Goal: Information Seeking & Learning: Check status

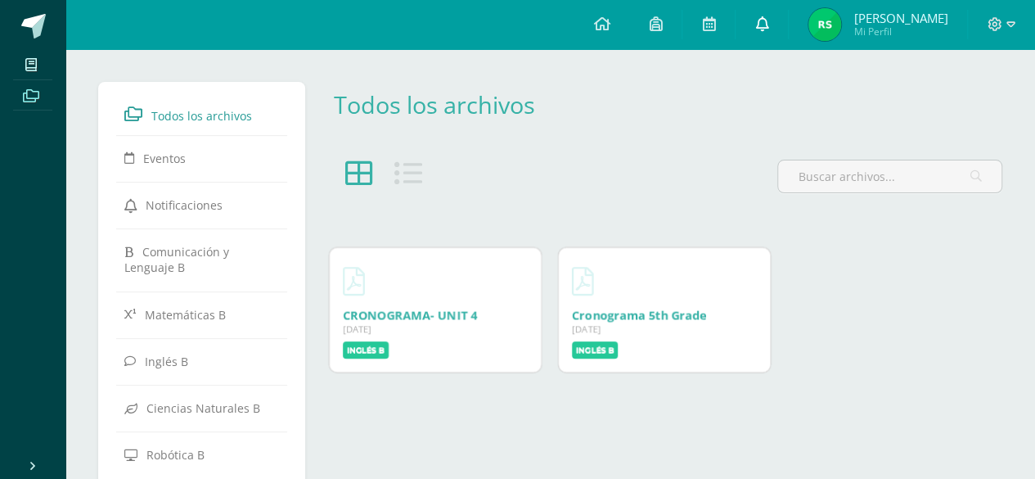
click at [739, 17] on link at bounding box center [761, 24] width 52 height 49
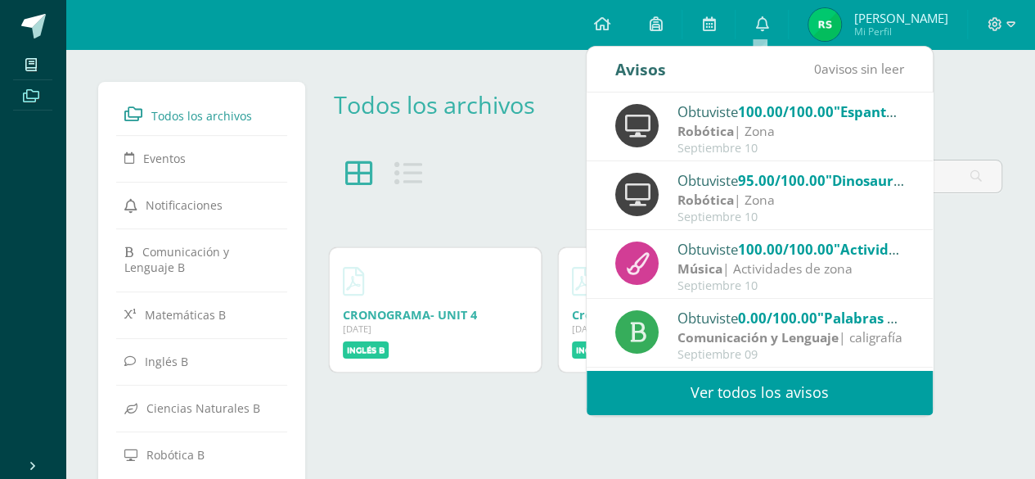
click at [722, 119] on div "Obtuviste 100.00/100.00 "Espantapájaros" en Robótica" at bounding box center [790, 111] width 227 height 21
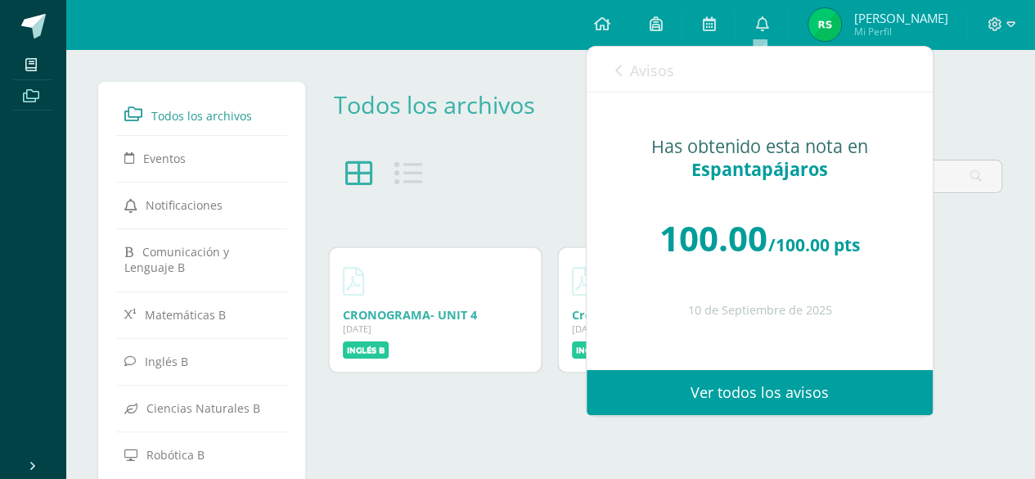
click at [619, 66] on icon at bounding box center [618, 70] width 7 height 13
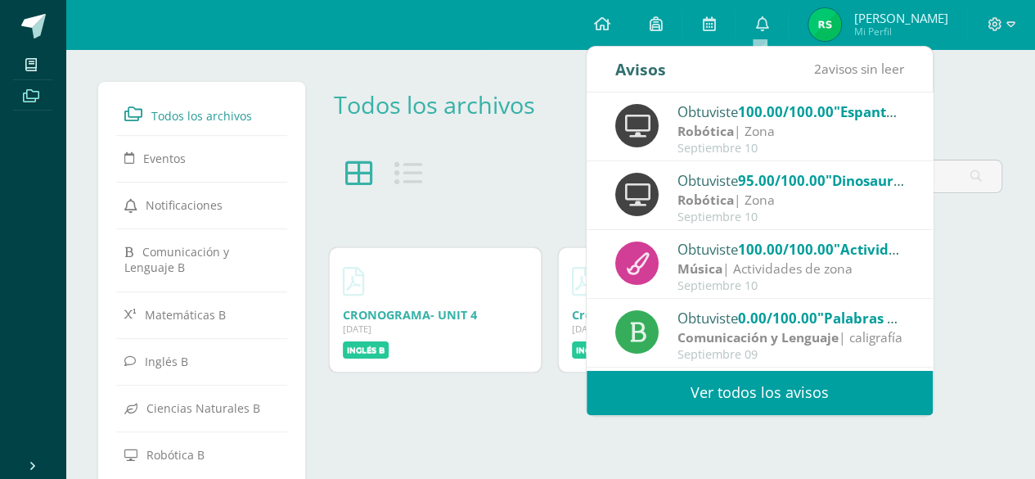
click at [856, 182] on span ""Dinosaurio"" at bounding box center [868, 180] width 87 height 19
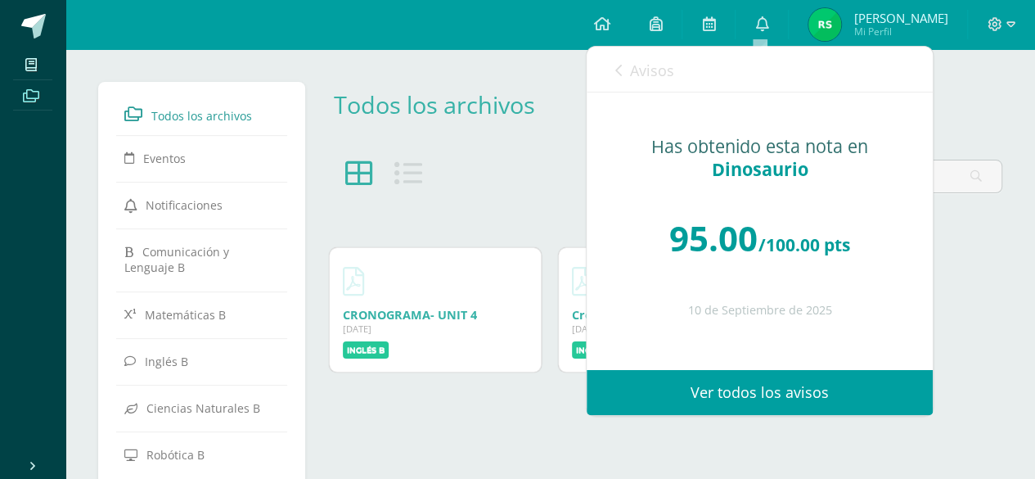
click at [603, 63] on div "Avisos 2 avisos sin leer Avisos" at bounding box center [760, 70] width 346 height 46
click at [614, 65] on div "Avisos 2 avisos sin leer Avisos" at bounding box center [760, 70] width 346 height 46
click at [610, 61] on div "Avisos 2 avisos sin leer Avisos" at bounding box center [760, 70] width 346 height 46
click at [625, 72] on link "Avisos" at bounding box center [644, 70] width 59 height 47
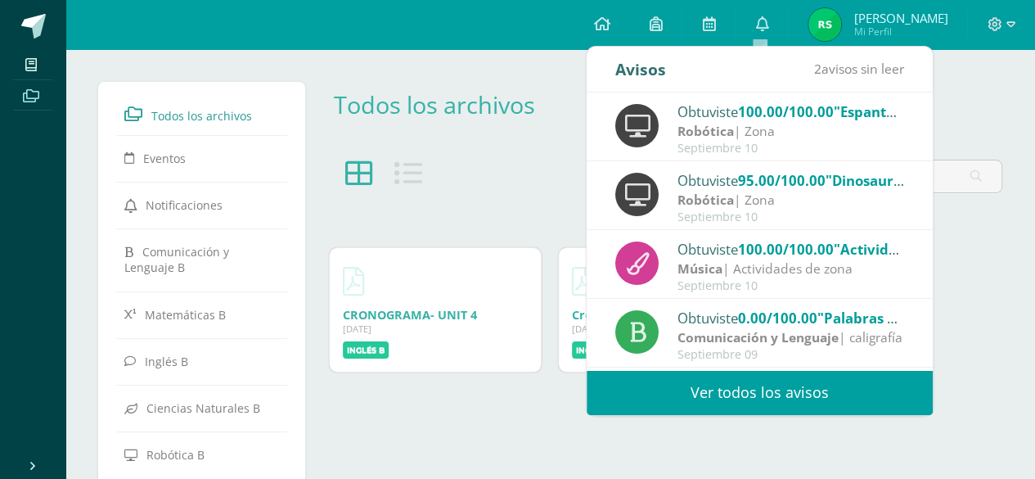
click at [625, 72] on div "Avisos 2 avisos sin leer Avisos" at bounding box center [760, 70] width 346 height 46
click at [830, 77] on span "2 avisos sin leer" at bounding box center [859, 69] width 90 height 18
click at [805, 384] on link "Ver todos los avisos" at bounding box center [760, 392] width 346 height 45
click at [785, 379] on link "Ver todos los avisos" at bounding box center [760, 392] width 346 height 45
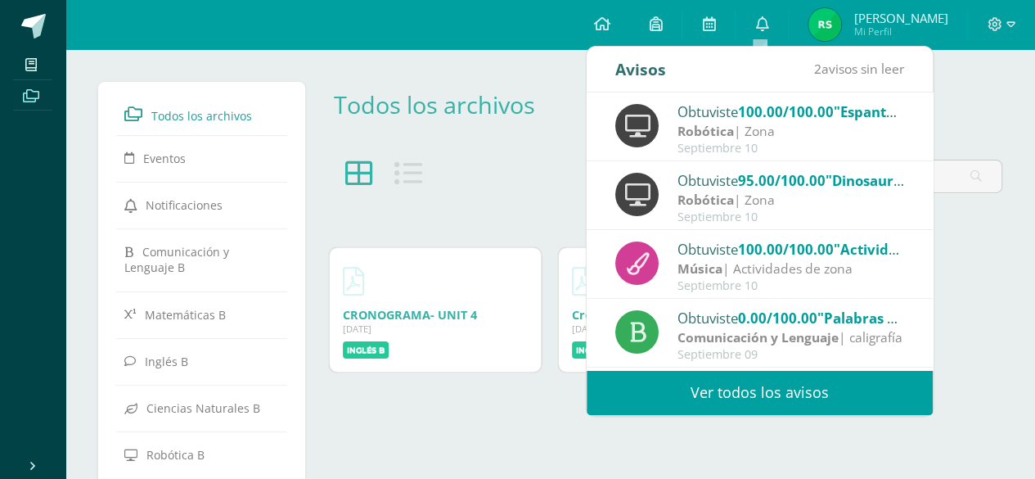
click at [789, 394] on link "Ver todos los avisos" at bounding box center [760, 392] width 346 height 45
click at [795, 389] on link "Ver todos los avisos" at bounding box center [760, 392] width 346 height 45
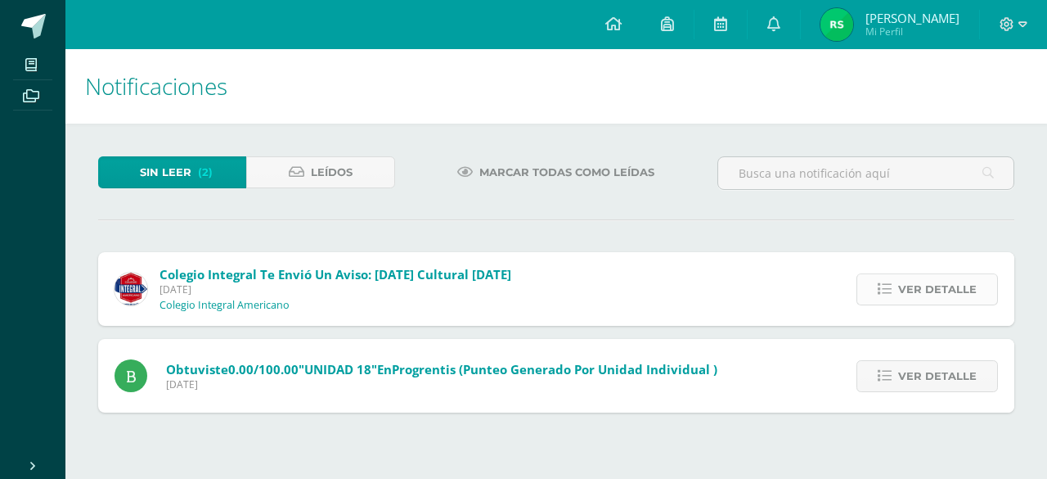
click at [908, 276] on span "Ver detalle" at bounding box center [937, 289] width 79 height 30
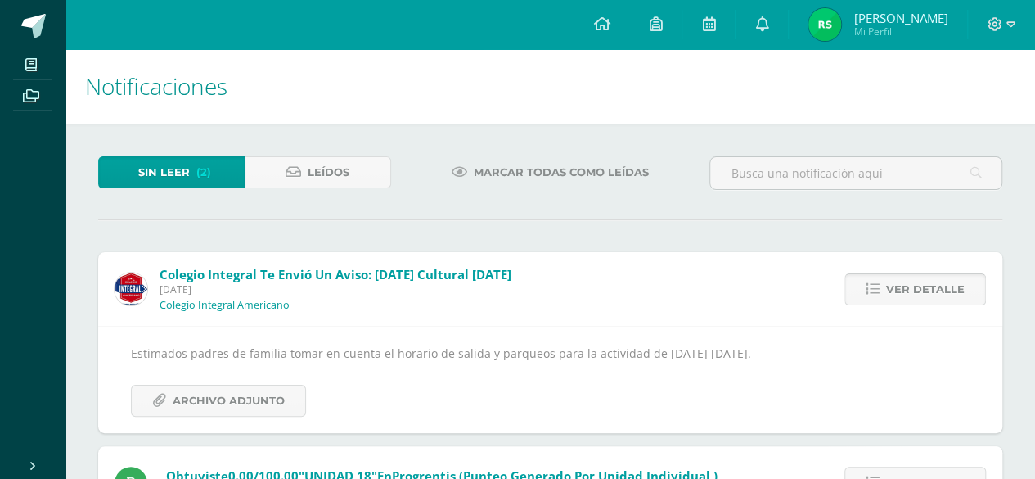
click at [891, 290] on span "Ver detalle" at bounding box center [925, 289] width 79 height 30
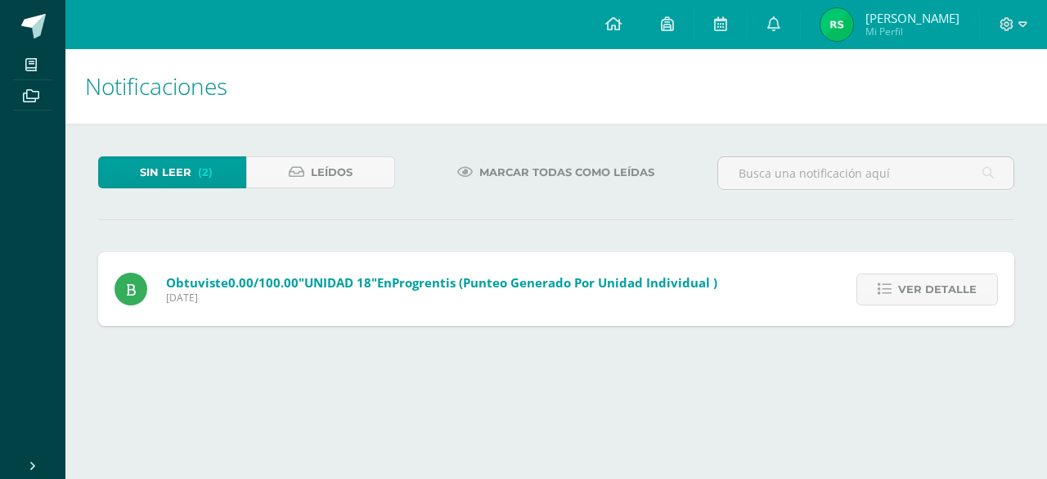
click at [888, 290] on icon at bounding box center [885, 289] width 14 height 14
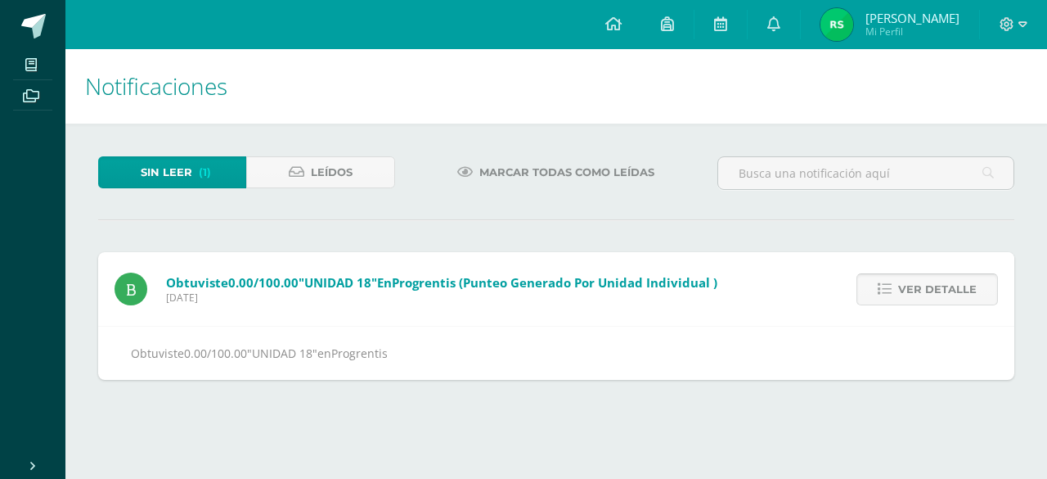
click at [885, 290] on icon at bounding box center [885, 289] width 14 height 14
